Goal: Check status: Check status

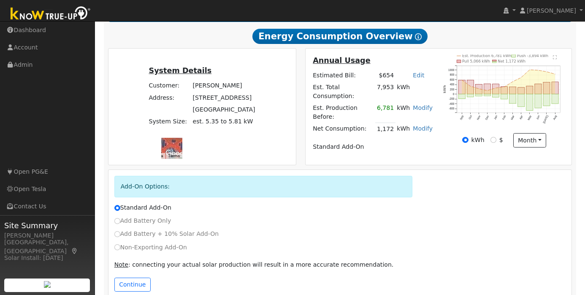
scroll to position [144, 0]
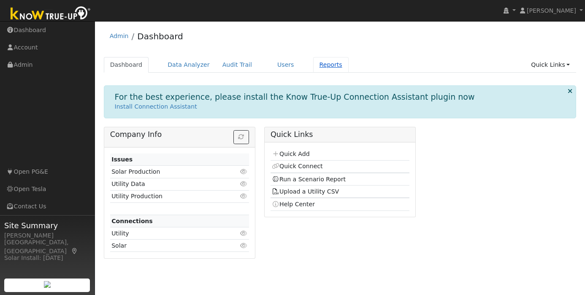
click at [324, 65] on link "Reports" at bounding box center [330, 65] width 35 height 16
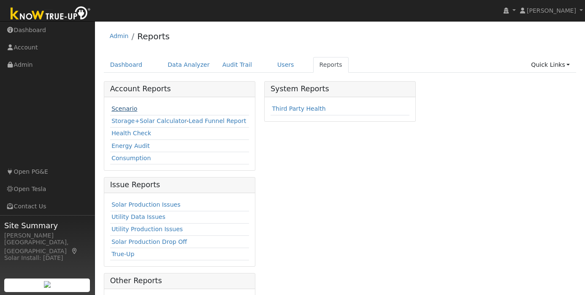
click at [125, 109] on link "Scenario" at bounding box center [124, 108] width 26 height 7
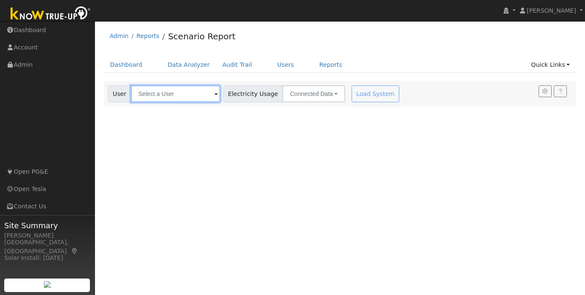
click at [174, 96] on input "text" at bounding box center [175, 93] width 89 height 17
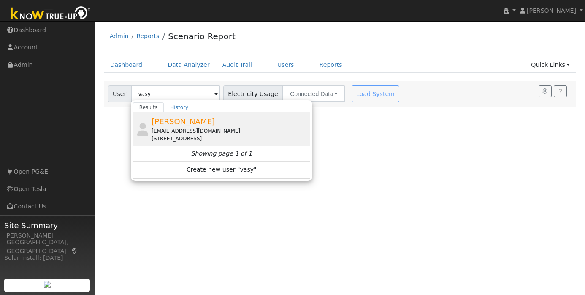
click at [182, 122] on span "Vasyl Petrushko" at bounding box center [182, 121] width 63 height 9
type input "Vasyl Petrushko"
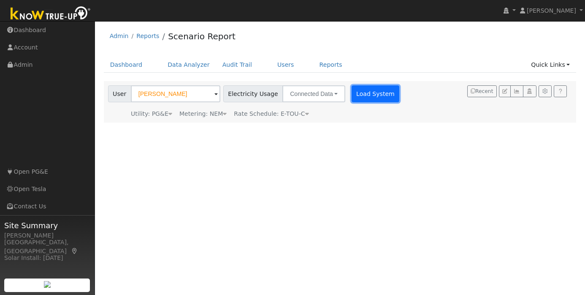
click at [361, 99] on button "Load System" at bounding box center [376, 93] width 48 height 17
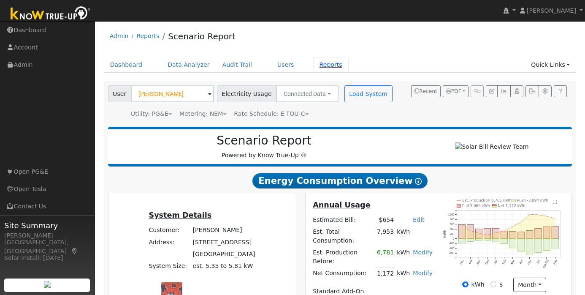
click at [320, 66] on link "Reports" at bounding box center [330, 65] width 35 height 16
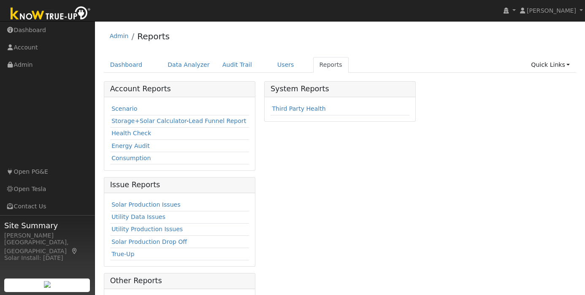
click at [123, 108] on link "Scenario" at bounding box center [124, 108] width 26 height 7
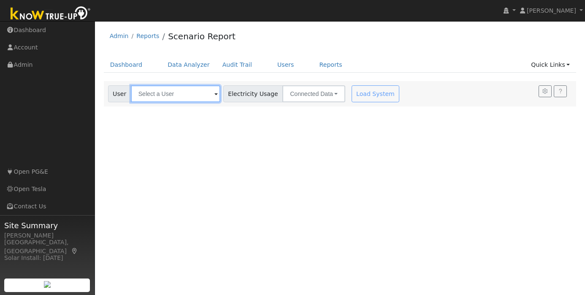
click at [165, 95] on input "text" at bounding box center [175, 93] width 89 height 17
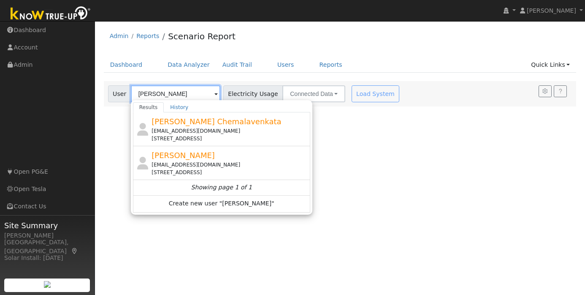
type input "[PERSON_NAME]"
